Goal: Task Accomplishment & Management: Use online tool/utility

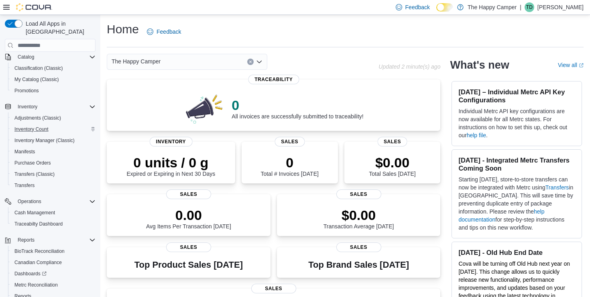
scroll to position [110, 0]
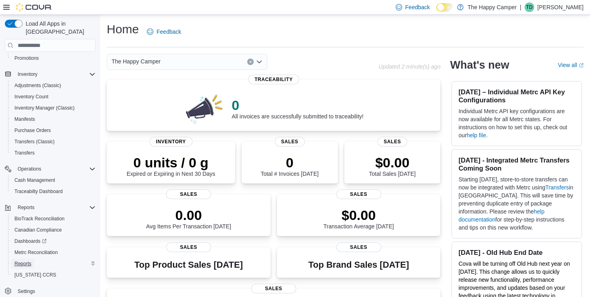
click at [18, 261] on span "Reports" at bounding box center [22, 264] width 17 height 6
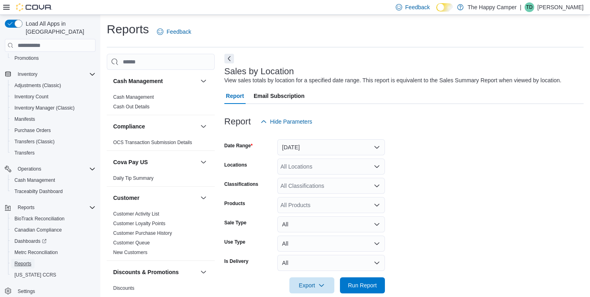
scroll to position [12, 0]
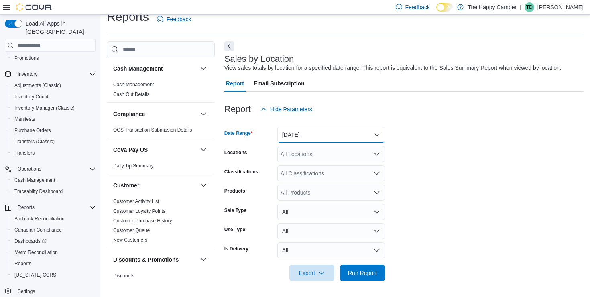
click at [301, 141] on button "[DATE]" at bounding box center [332, 135] width 108 height 16
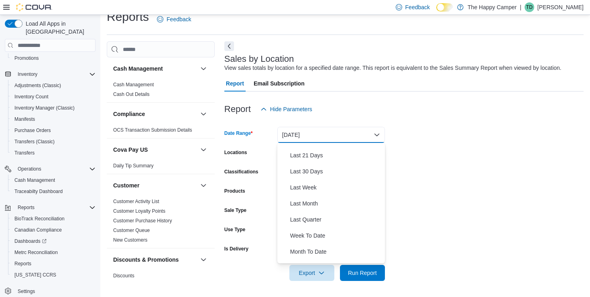
scroll to position [121, 0]
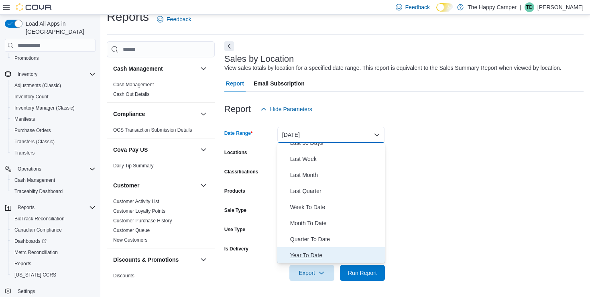
click at [311, 255] on span "Year To Date" at bounding box center [336, 256] width 92 height 10
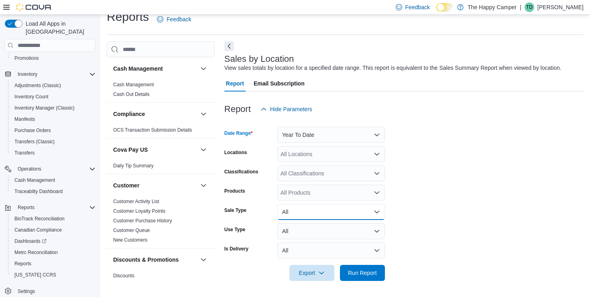
click at [328, 212] on button "All" at bounding box center [332, 212] width 108 height 16
click at [409, 198] on form "Date Range Year To Date Locations All Locations Classifications All Classificat…" at bounding box center [405, 199] width 360 height 164
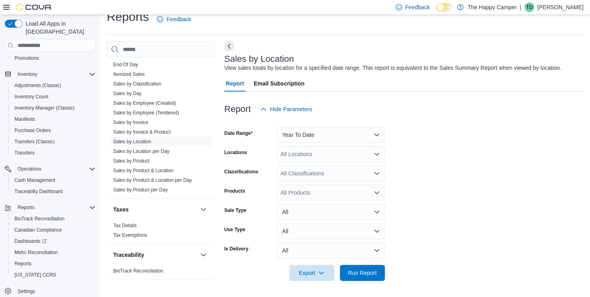
scroll to position [623, 0]
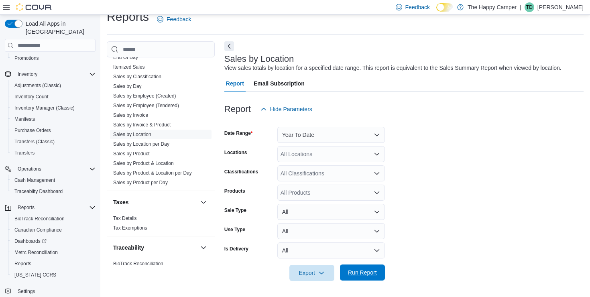
click at [365, 276] on span "Run Report" at bounding box center [362, 273] width 29 height 8
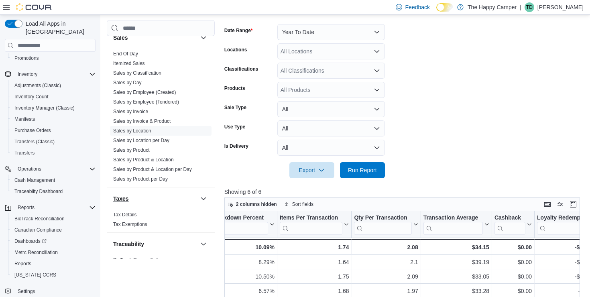
scroll to position [588, 0]
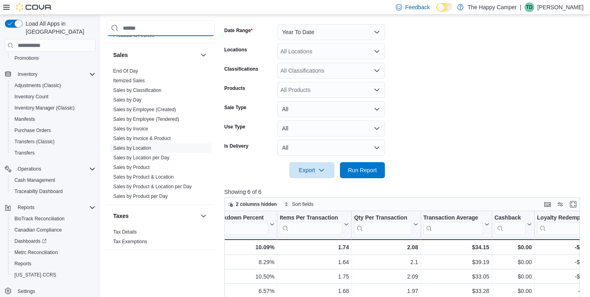
click at [142, 27] on input "search" at bounding box center [161, 28] width 108 height 16
click at [24, 238] on span "Dashboards" at bounding box center [30, 241] width 32 height 6
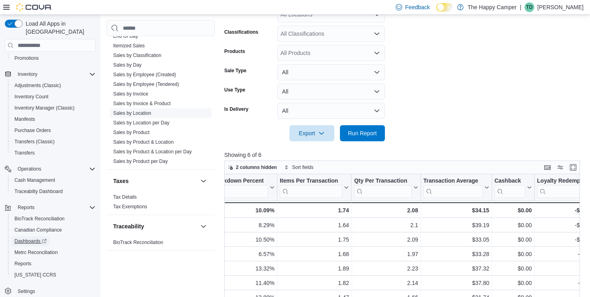
scroll to position [157, 0]
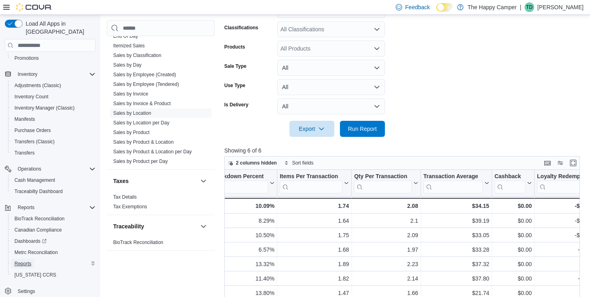
click at [29, 261] on span "Reports" at bounding box center [22, 264] width 17 height 6
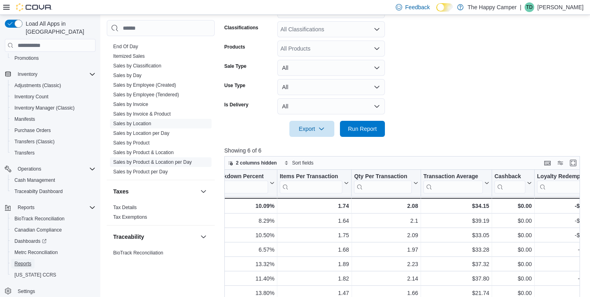
scroll to position [609, 0]
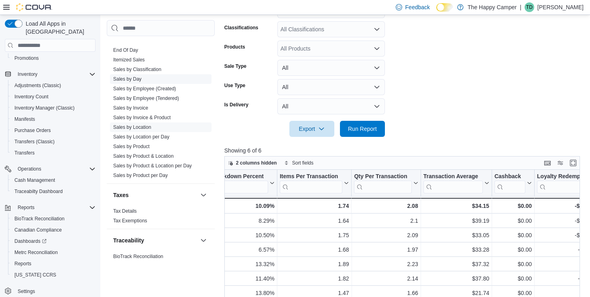
click at [133, 79] on link "Sales by Day" at bounding box center [127, 79] width 29 height 6
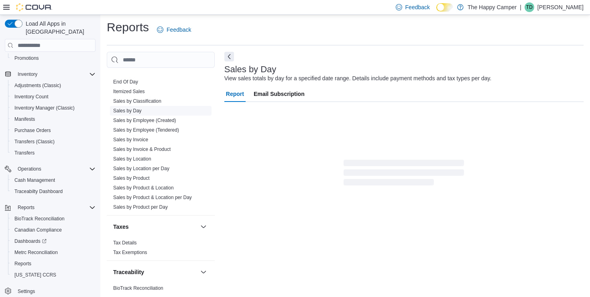
scroll to position [2, 0]
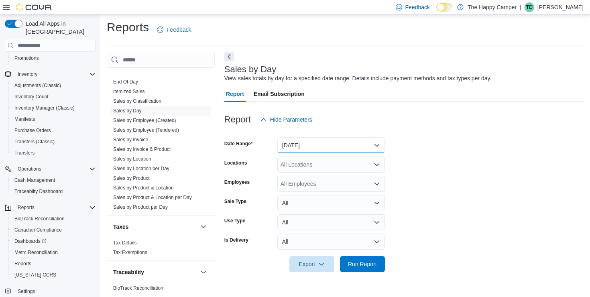
click at [332, 143] on button "[DATE]" at bounding box center [332, 145] width 108 height 16
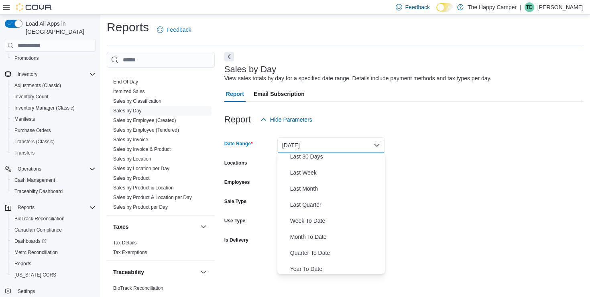
scroll to position [121, 0]
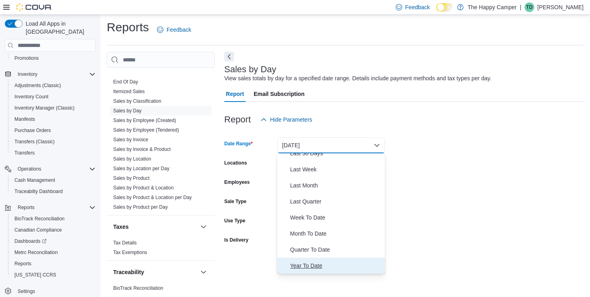
click at [320, 267] on span "Year To Date" at bounding box center [336, 266] width 92 height 10
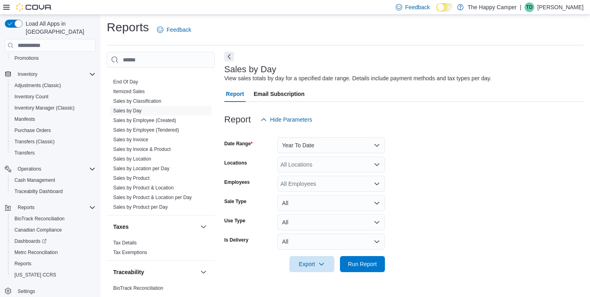
click at [437, 165] on form "Date Range Year To Date Locations All Locations Employees All Employees Sale Ty…" at bounding box center [405, 200] width 360 height 145
click at [377, 269] on span "Run Report" at bounding box center [362, 264] width 35 height 16
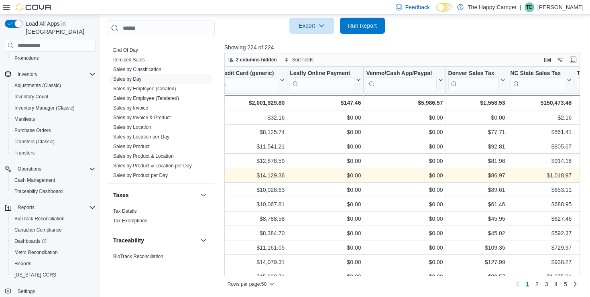
scroll to position [0, 925]
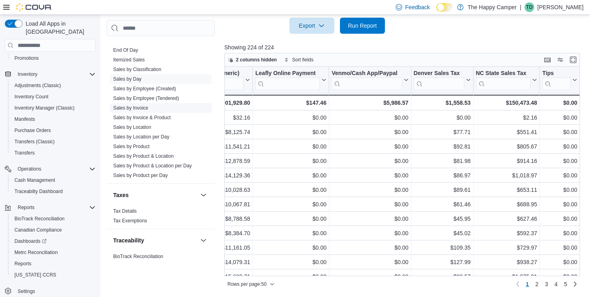
click at [131, 107] on link "Sales by Invoice" at bounding box center [130, 108] width 35 height 6
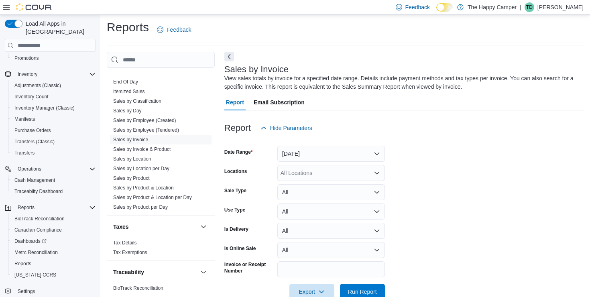
scroll to position [21, 0]
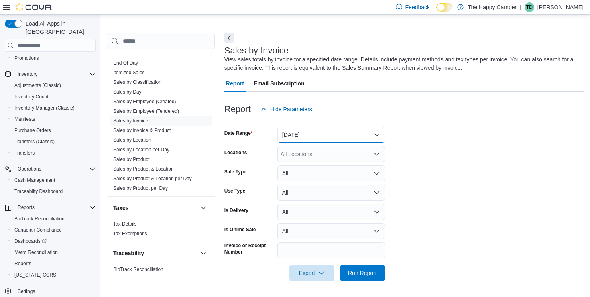
click at [374, 131] on button "[DATE]" at bounding box center [332, 135] width 108 height 16
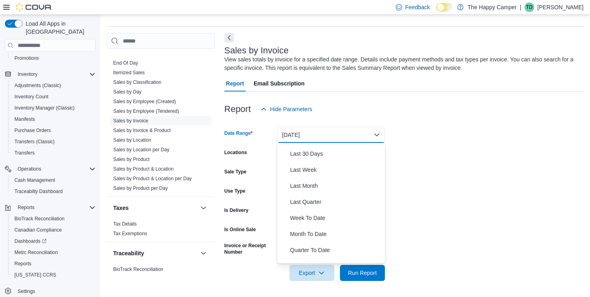
scroll to position [121, 0]
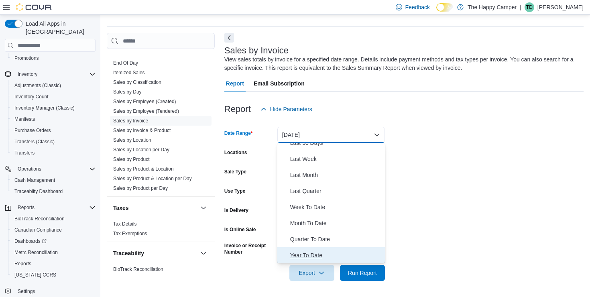
click at [314, 261] on button "Year To Date" at bounding box center [332, 255] width 108 height 16
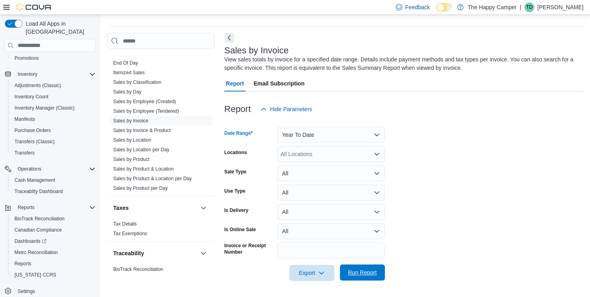
click at [370, 274] on span "Run Report" at bounding box center [362, 273] width 29 height 8
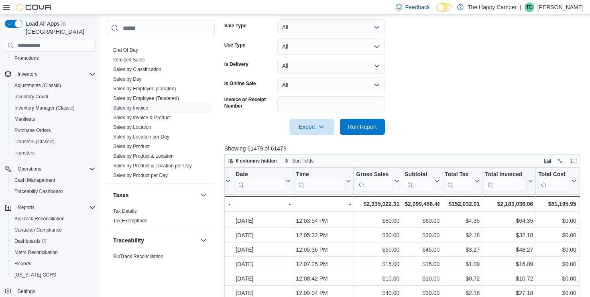
scroll to position [208, 117]
